Goal: Information Seeking & Learning: Learn about a topic

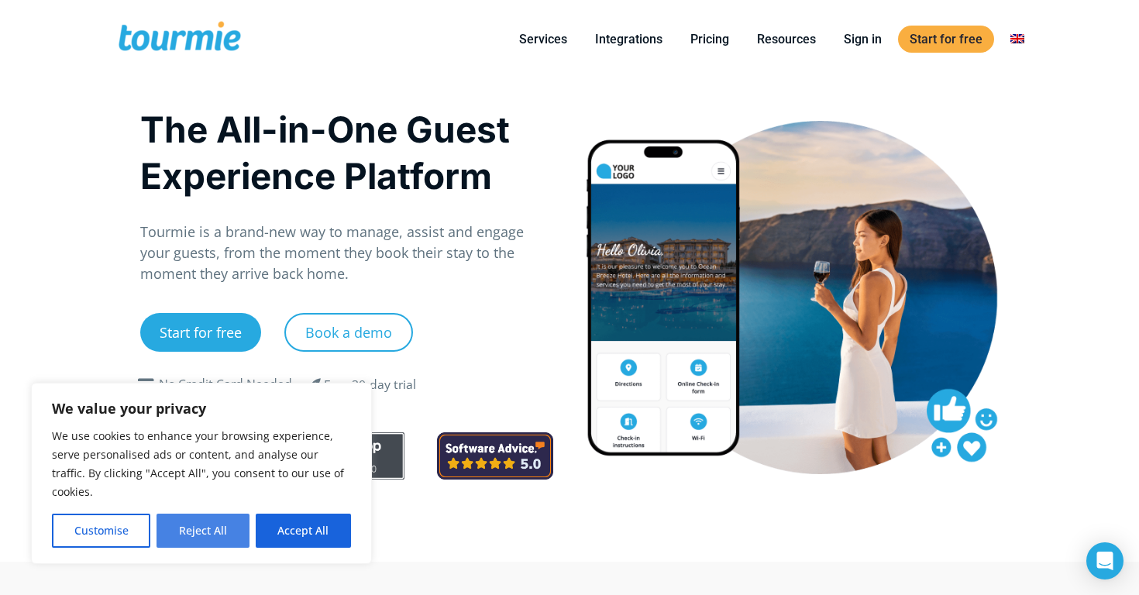
click at [201, 534] on button "Reject All" at bounding box center [202, 531] width 92 height 34
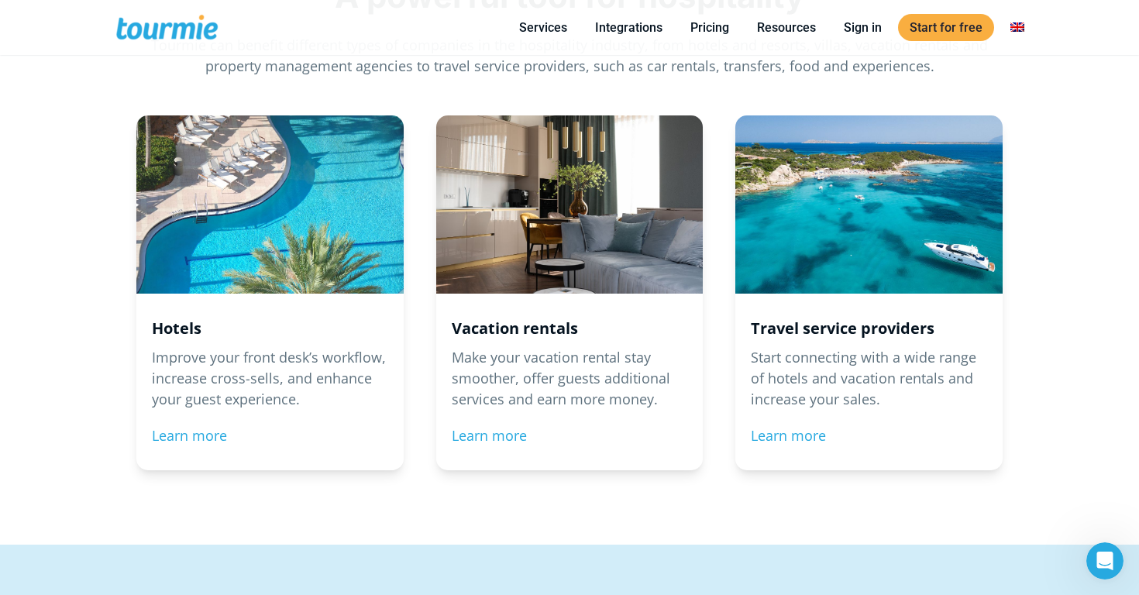
scroll to position [1543, 0]
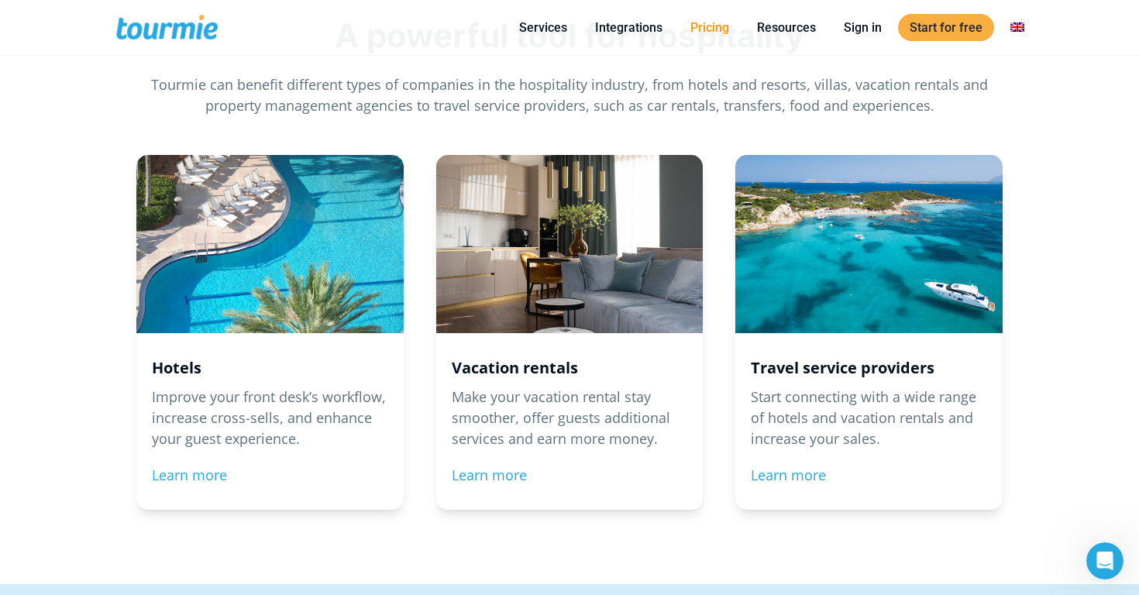
click at [727, 29] on link "Pricing" at bounding box center [710, 27] width 62 height 19
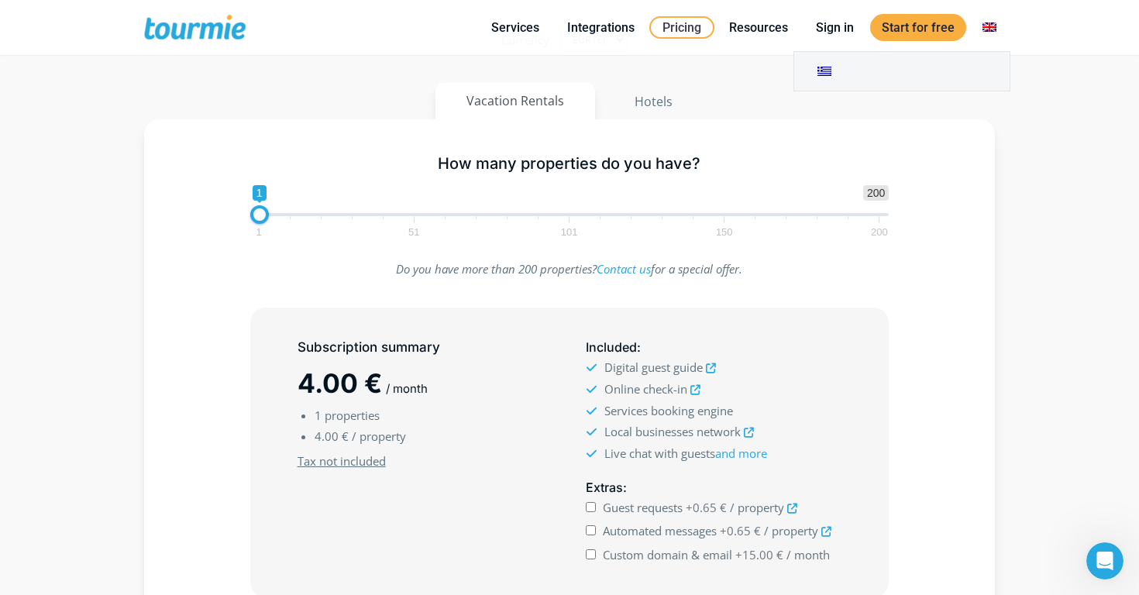
click at [989, 20] on link at bounding box center [989, 27] width 37 height 19
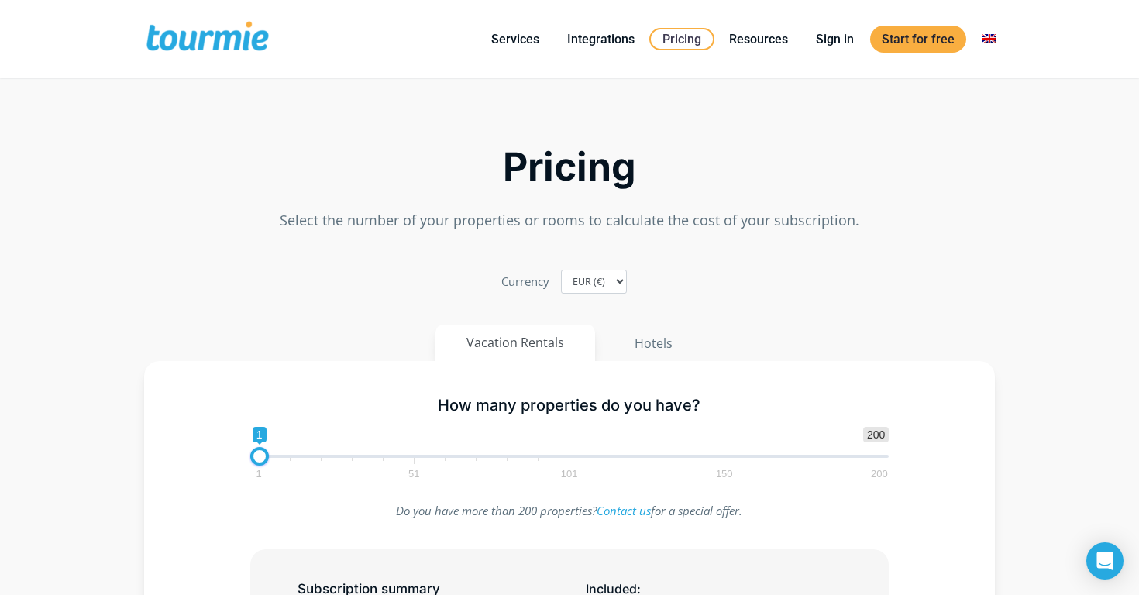
click at [967, 206] on div "Pricing Select the number of your properties or rooms to calculate the cost of …" at bounding box center [569, 164] width 883 height 149
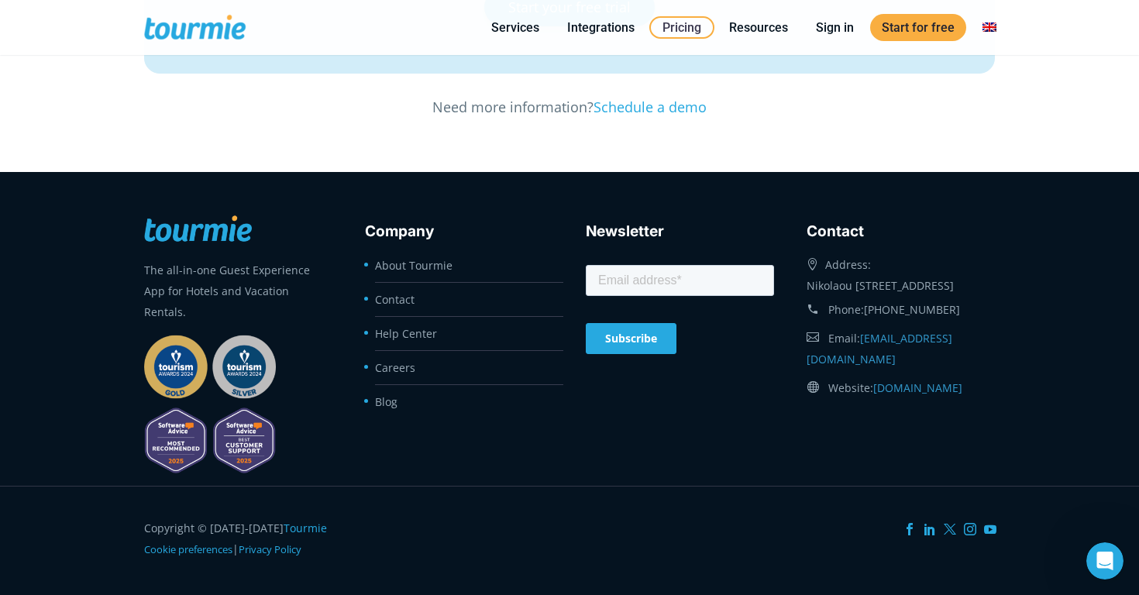
scroll to position [2748, 0]
click at [692, 410] on div "The all-in-one Guest Experience App for Hotels and Vacation Rentals. Company Ab…" at bounding box center [569, 326] width 883 height 247
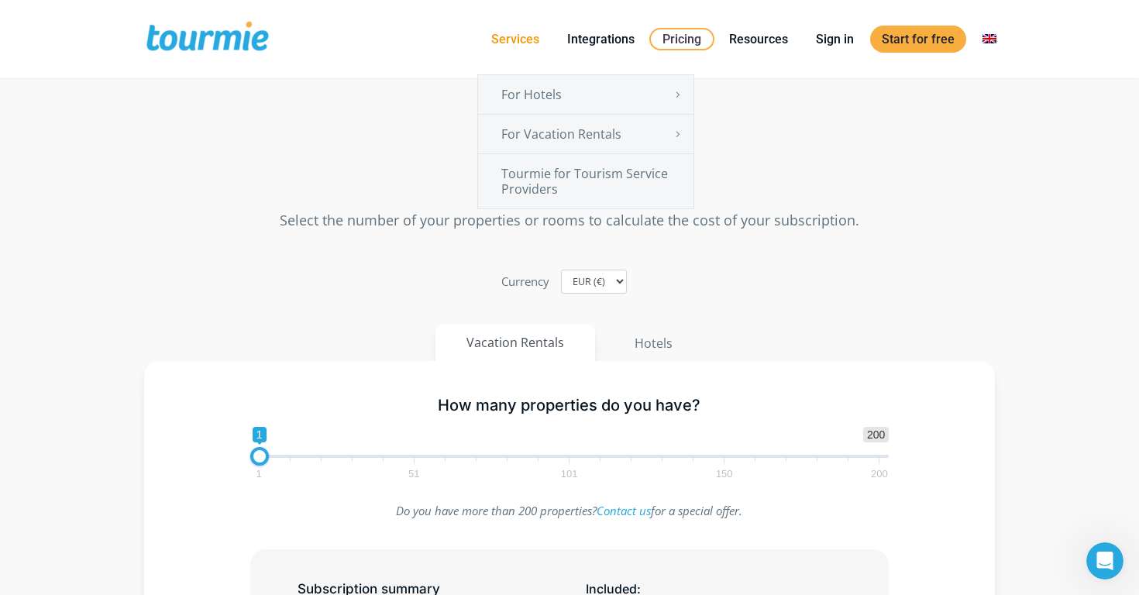
scroll to position [0, 0]
click at [526, 41] on link "Services" at bounding box center [514, 38] width 71 height 19
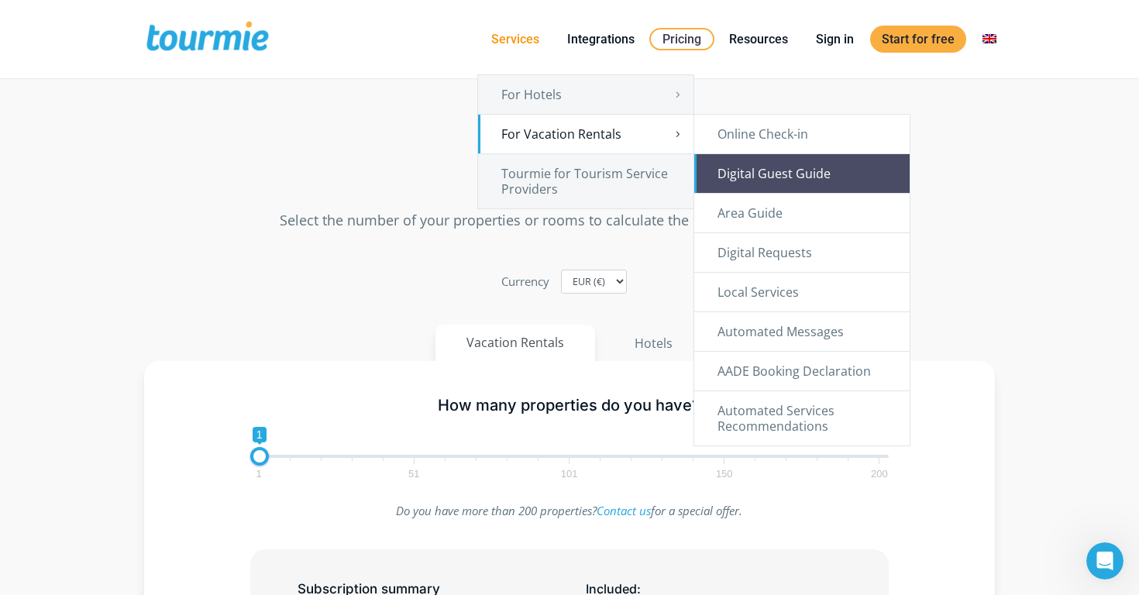
click at [771, 174] on link "Digital Guest Guide" at bounding box center [801, 173] width 215 height 39
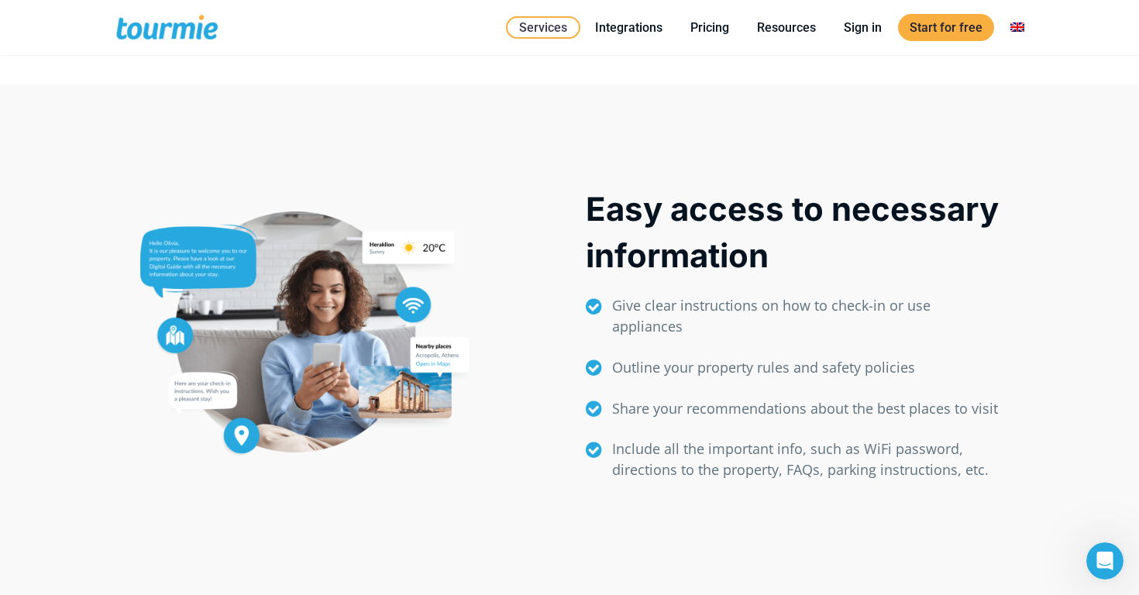
scroll to position [569, 0]
